Goal: Task Accomplishment & Management: Manage account settings

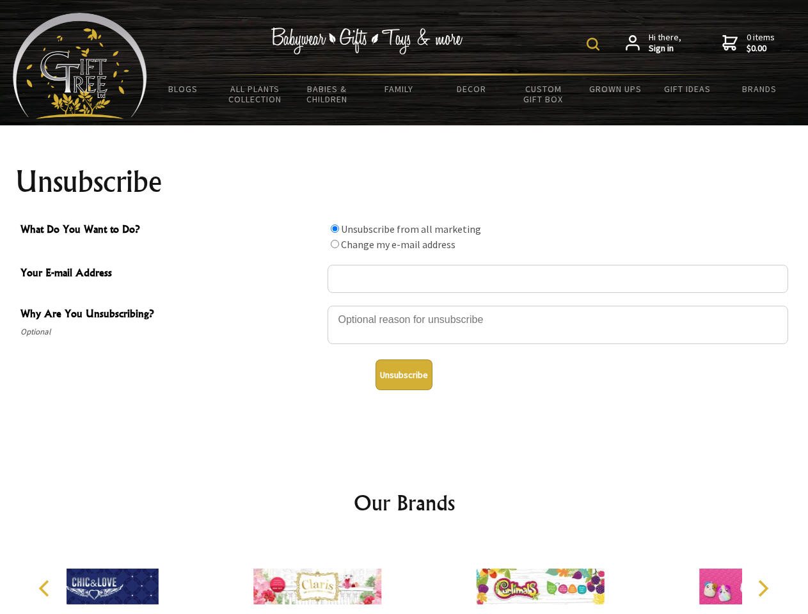
click at [595, 44] on img at bounding box center [593, 44] width 13 height 13
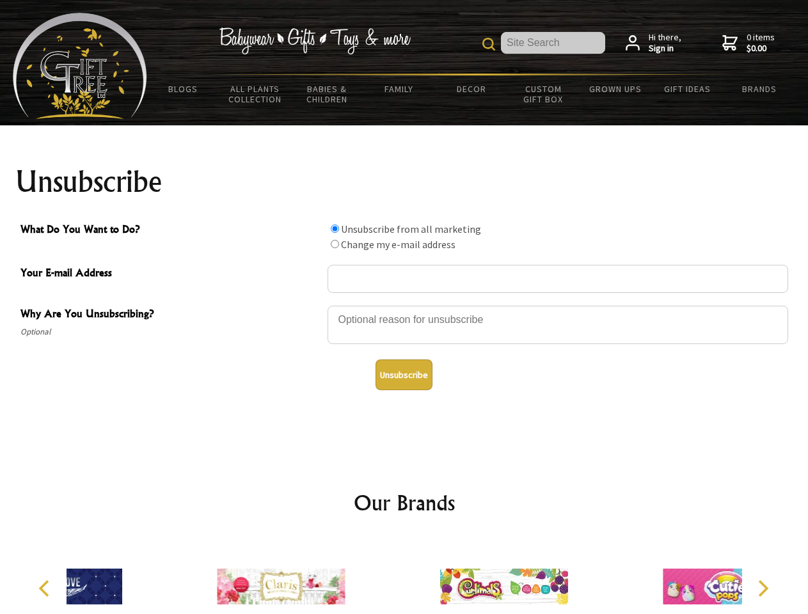
click at [405, 305] on div at bounding box center [558, 327] width 461 height 45
click at [335, 228] on input "What Do You Want to Do?" at bounding box center [335, 229] width 8 height 8
click at [335, 244] on input "What Do You Want to Do?" at bounding box center [335, 244] width 8 height 8
click at [404, 375] on button "Unsubscribe" at bounding box center [404, 375] width 57 height 31
radio input "true"
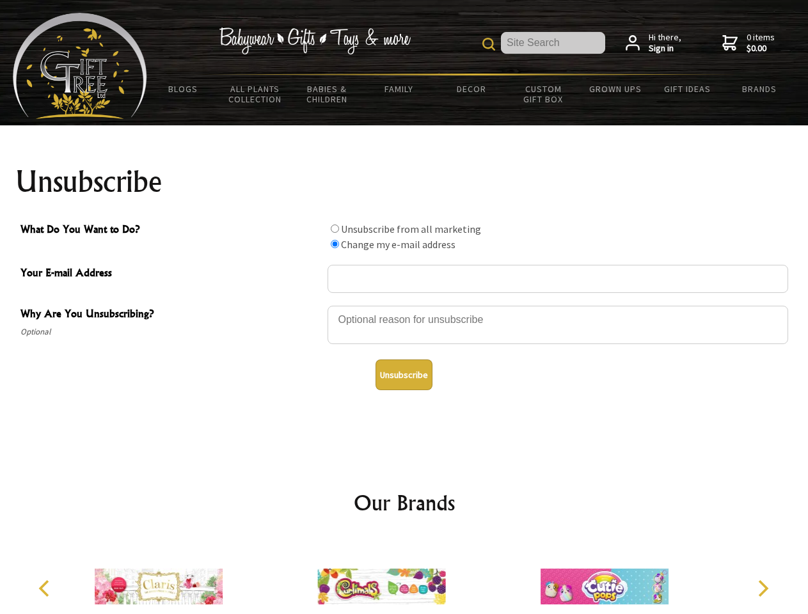
click at [405, 577] on img at bounding box center [381, 587] width 128 height 96
click at [46, 589] on icon "Previous" at bounding box center [45, 589] width 17 height 17
click at [763, 589] on icon "Next" at bounding box center [762, 589] width 17 height 17
